Goal: Check status: Check status

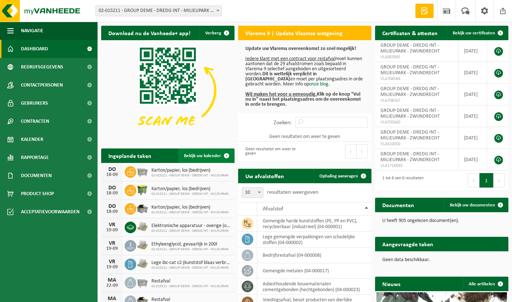
click at [191, 157] on span "Bekijk uw kalender" at bounding box center [202, 155] width 37 height 5
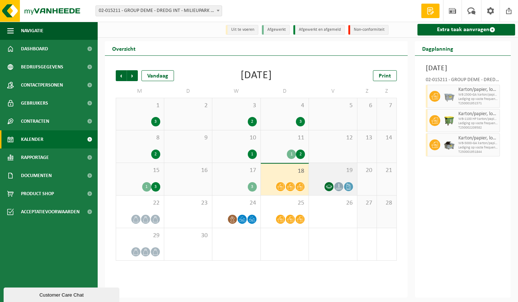
click at [335, 173] on span "19" at bounding box center [332, 170] width 41 height 8
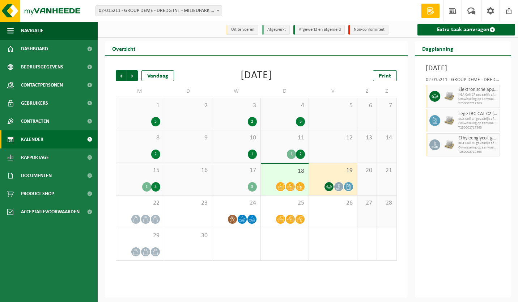
click at [278, 172] on span "18" at bounding box center [284, 171] width 41 height 8
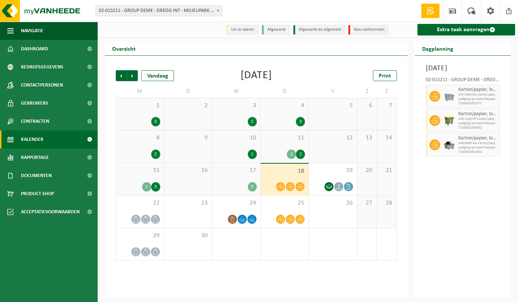
click at [233, 174] on span "17" at bounding box center [236, 170] width 41 height 8
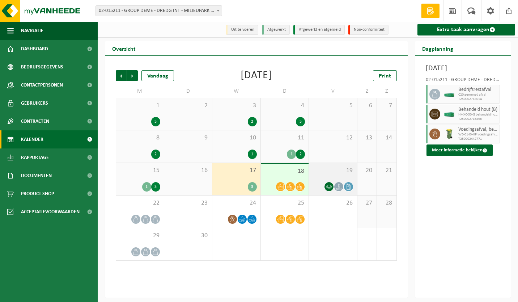
click at [328, 170] on span "19" at bounding box center [332, 170] width 41 height 8
